Goal: Find contact information: Find contact information

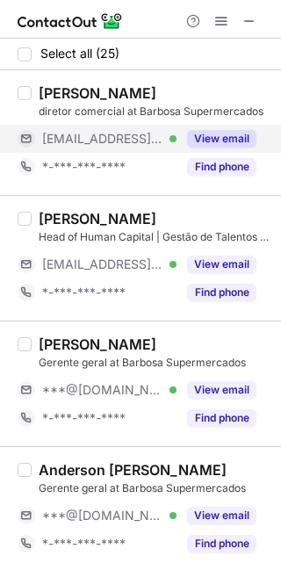
click at [207, 141] on button "View email" at bounding box center [221, 139] width 69 height 18
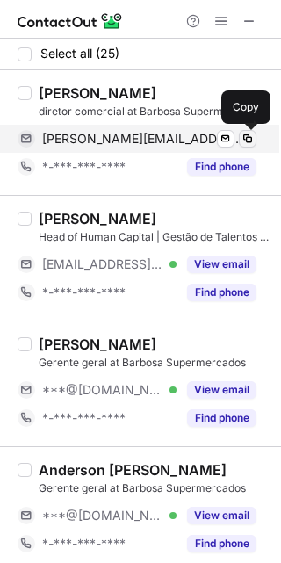
drag, startPoint x: 244, startPoint y: 141, endPoint x: 255, endPoint y: 139, distance: 11.6
click at [255, 139] on button at bounding box center [248, 139] width 18 height 18
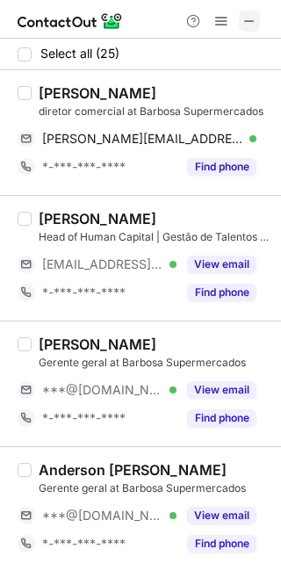
click at [242, 24] on button at bounding box center [249, 21] width 21 height 21
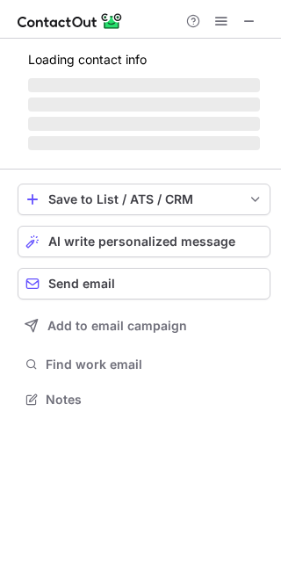
scroll to position [398, 281]
